Goal: Task Accomplishment & Management: Use online tool/utility

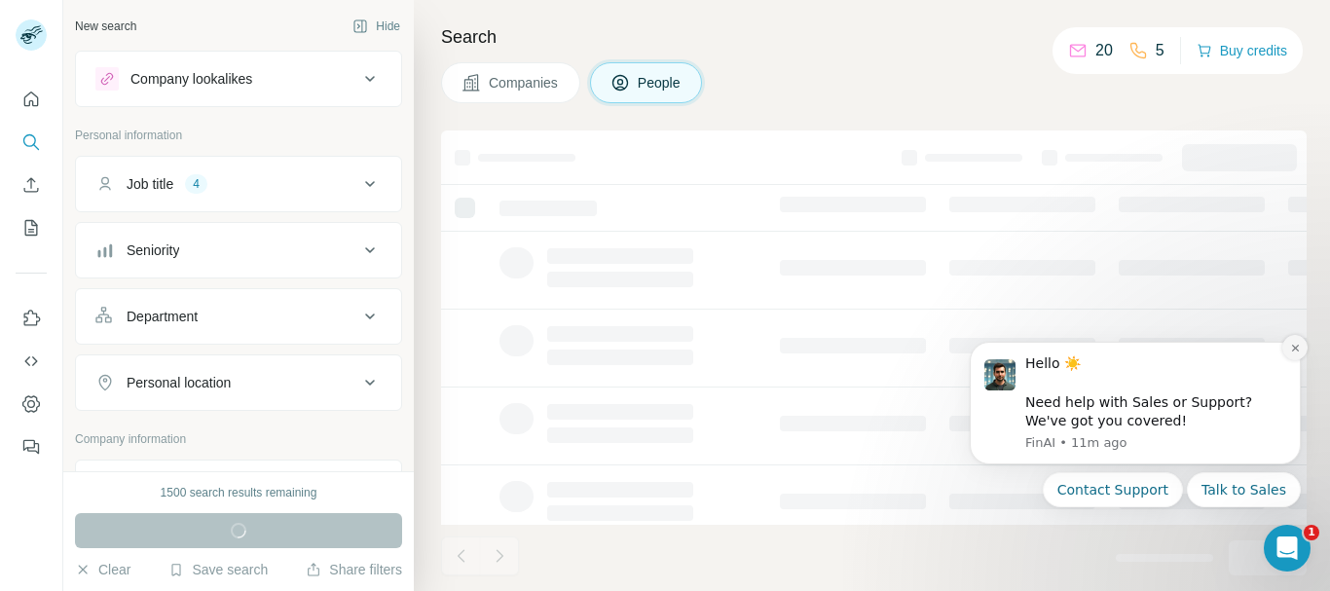
click at [1294, 344] on icon "Dismiss notification" at bounding box center [1295, 348] width 11 height 11
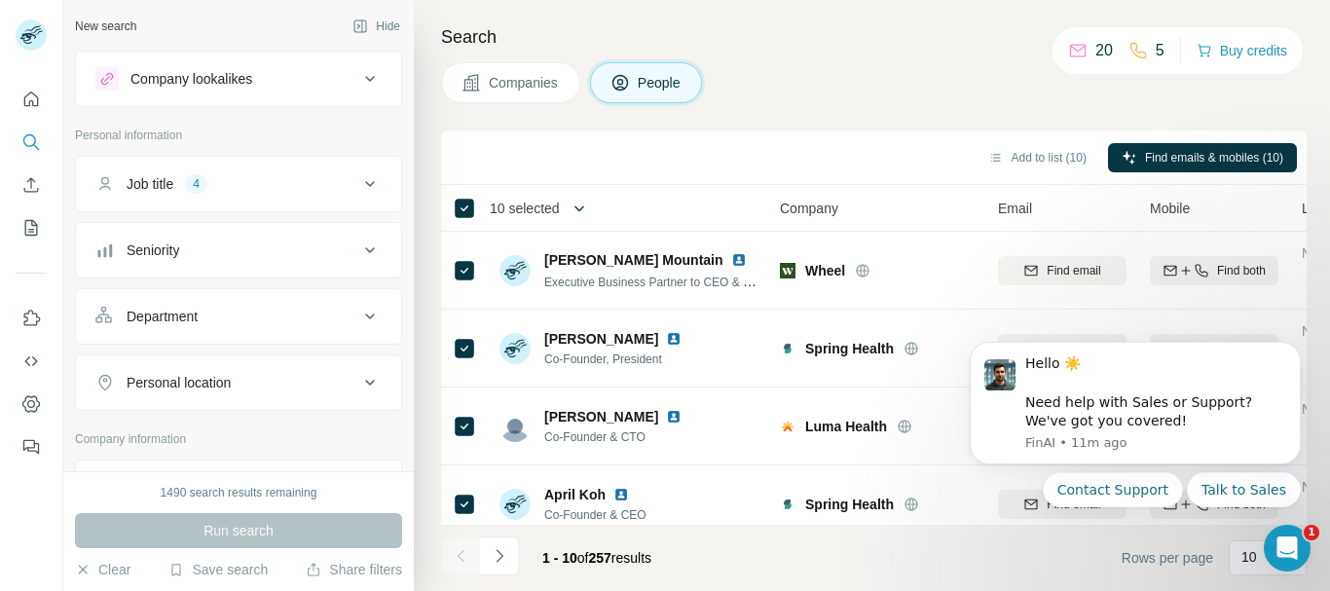
click at [570, 203] on icon "button" at bounding box center [579, 208] width 19 height 19
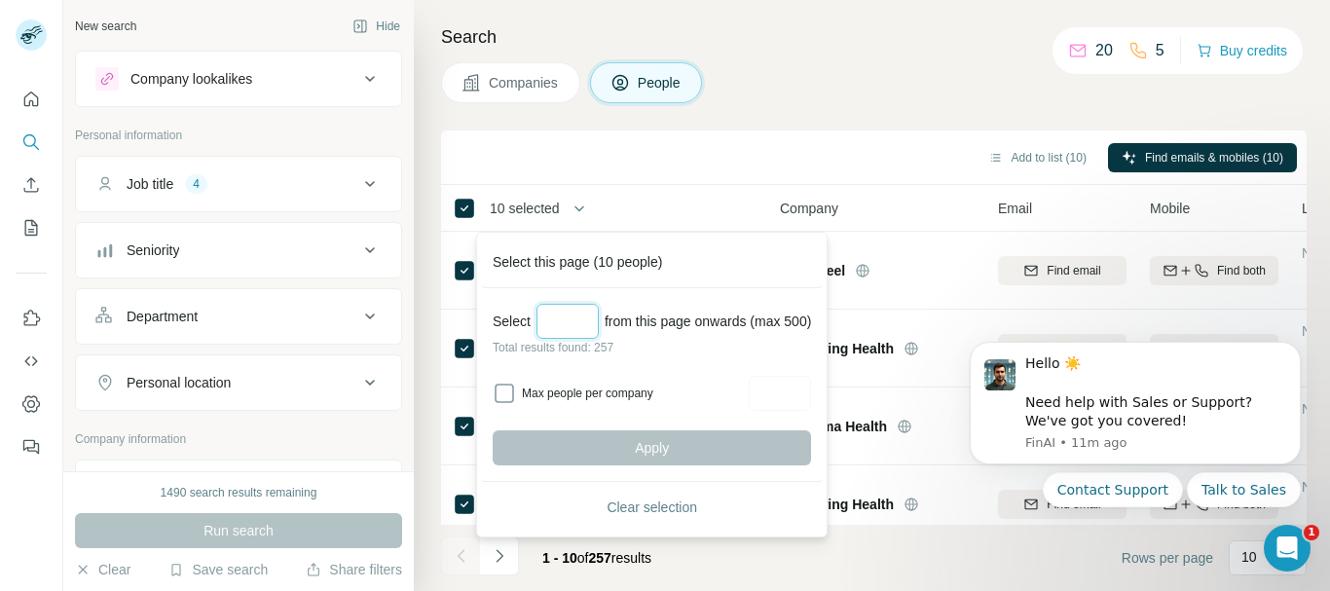
click at [576, 323] on input "Select a number (up to 500)" at bounding box center [567, 321] width 62 height 35
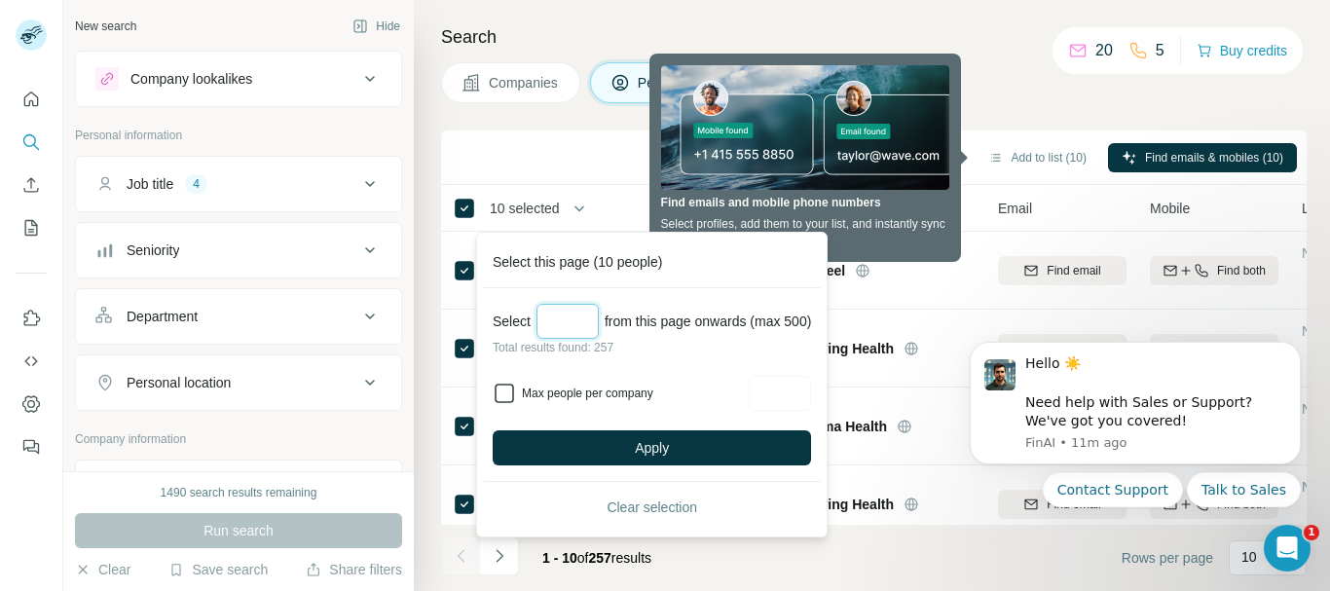
type input "***"
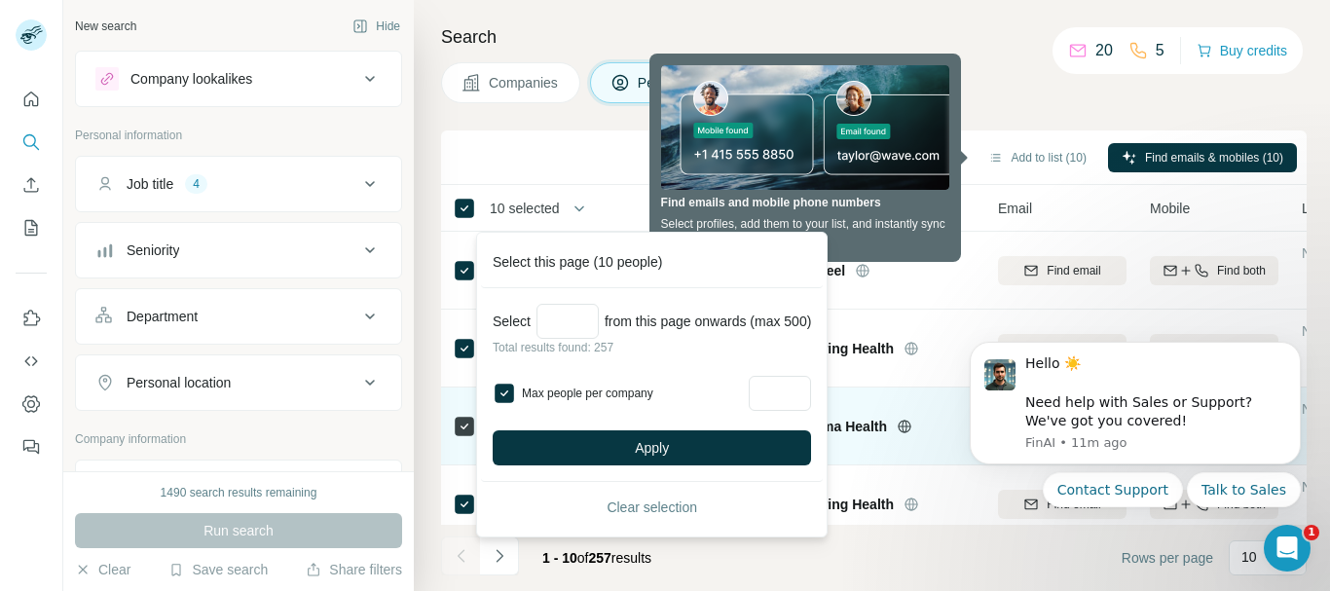
click at [739, 451] on button "Apply" at bounding box center [652, 447] width 318 height 35
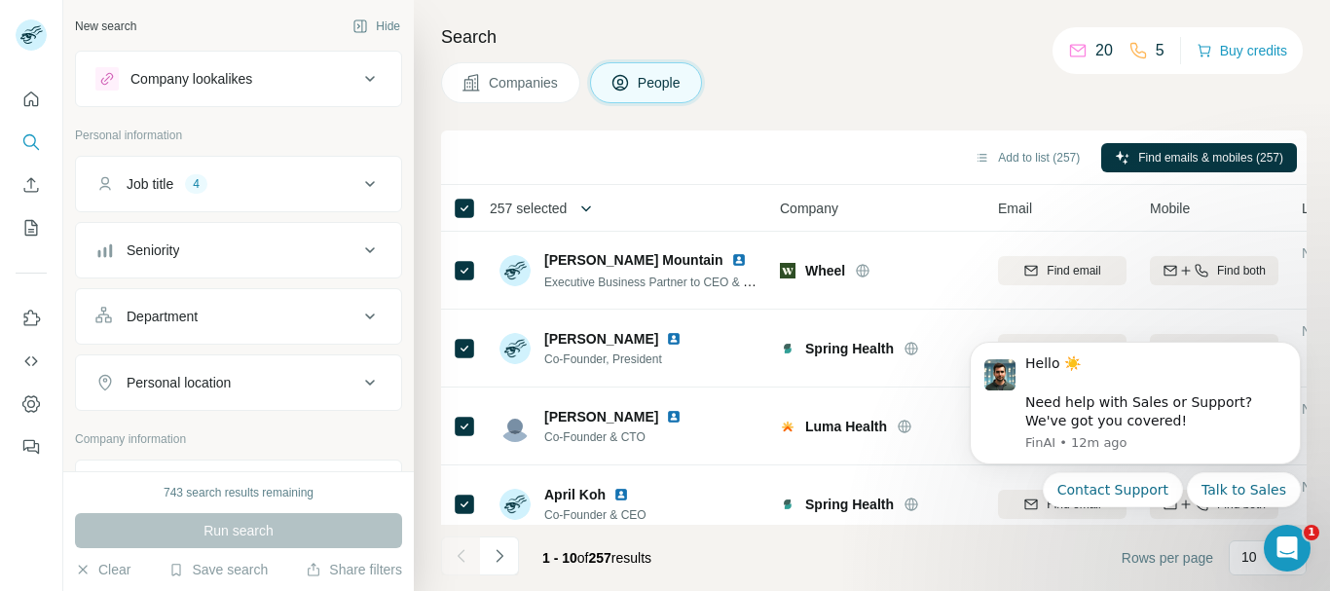
click at [568, 203] on button "button" at bounding box center [586, 208] width 39 height 39
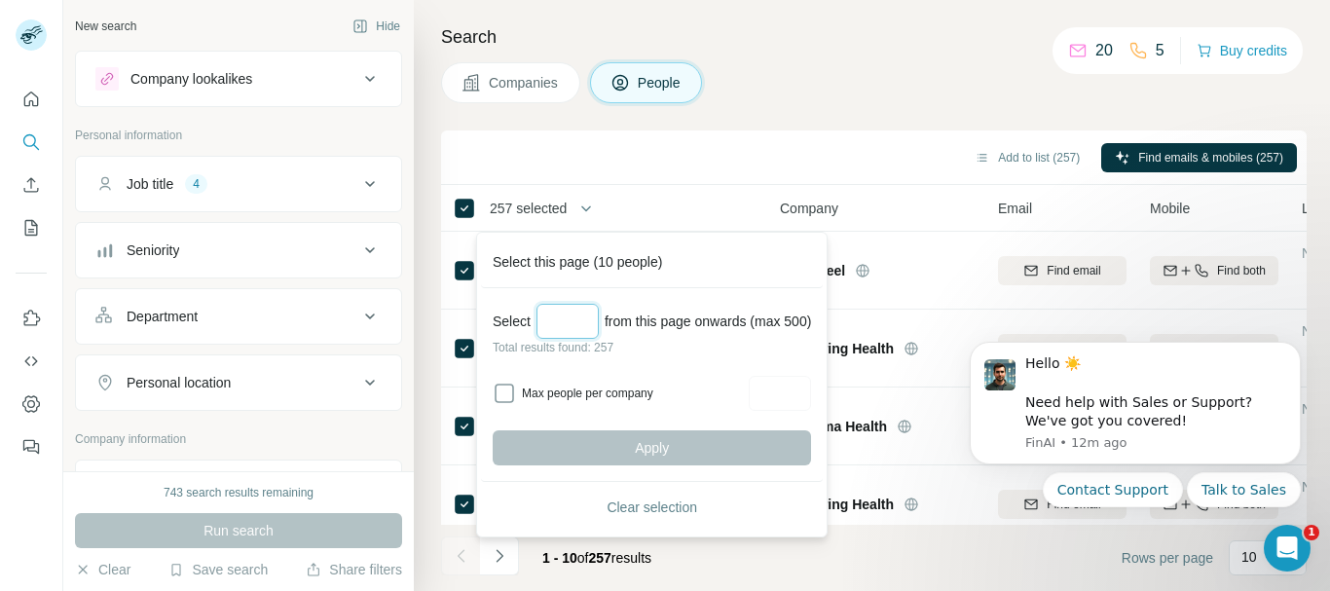
click at [560, 320] on input "Select a number (up to 500)" at bounding box center [567, 321] width 62 height 35
click at [831, 11] on div "Search Companies People Add to list (257) Find emails & mobiles (257) 257 selec…" at bounding box center [872, 295] width 916 height 591
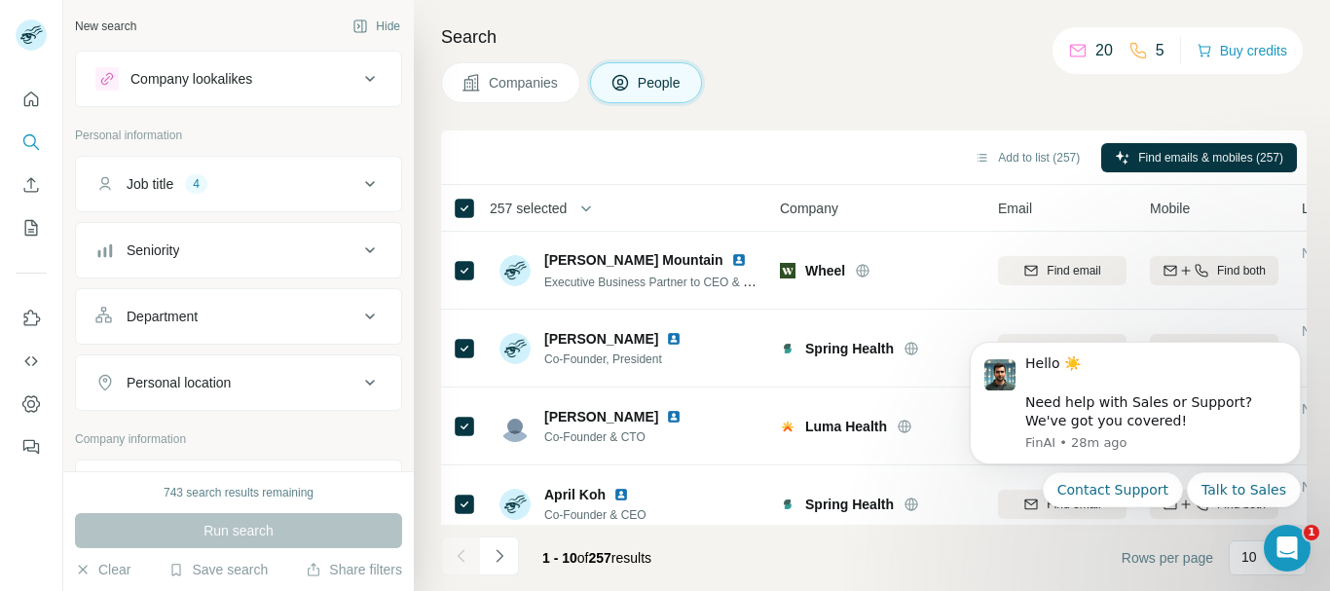
click at [1157, 54] on p "5" at bounding box center [1160, 50] width 9 height 23
click at [1225, 46] on button "Buy credits" at bounding box center [1242, 50] width 91 height 27
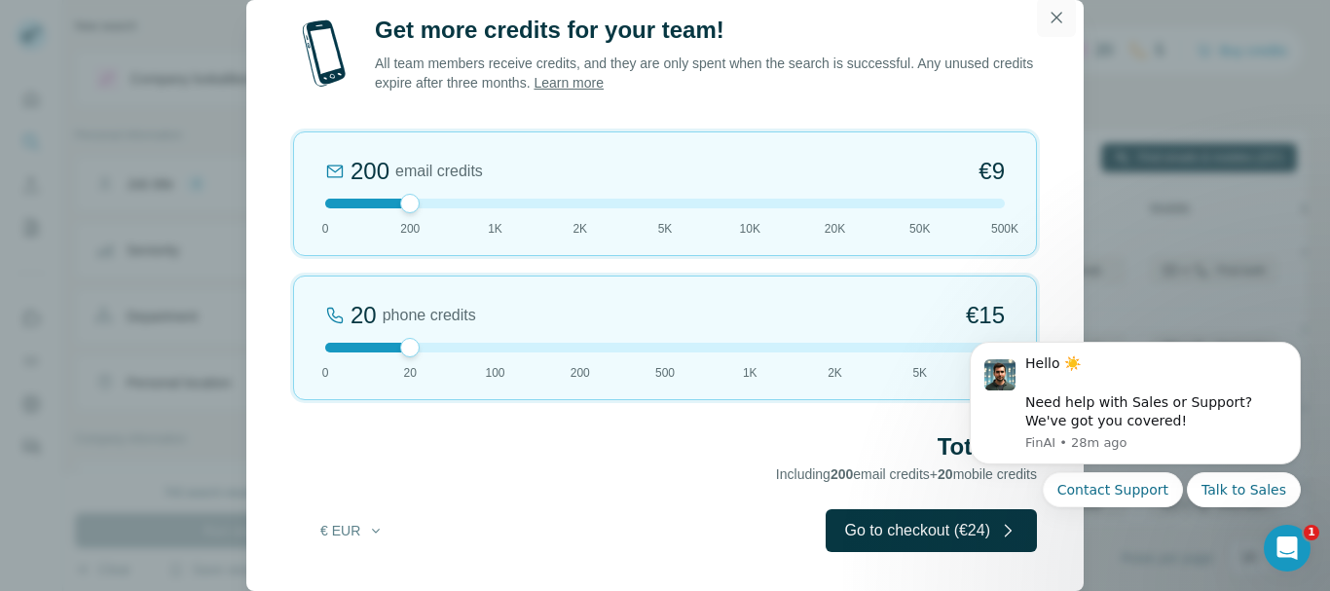
click at [1064, 22] on icon "button" at bounding box center [1056, 17] width 19 height 19
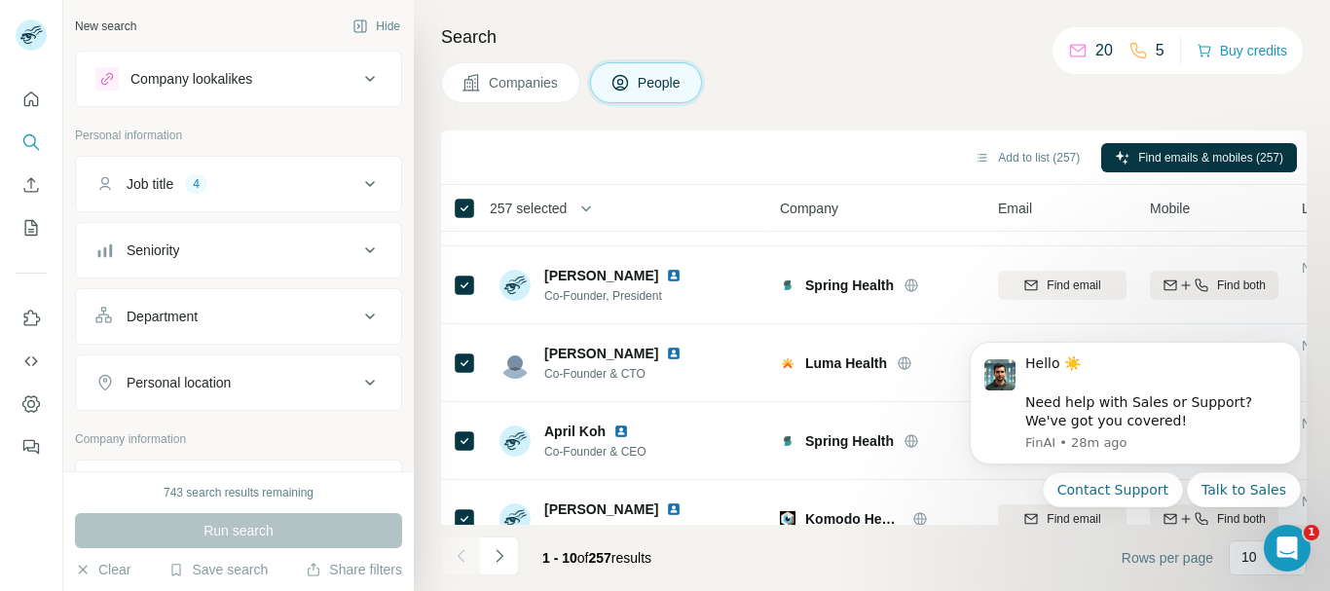
scroll to position [97, 0]
